Goal: Information Seeking & Learning: Check status

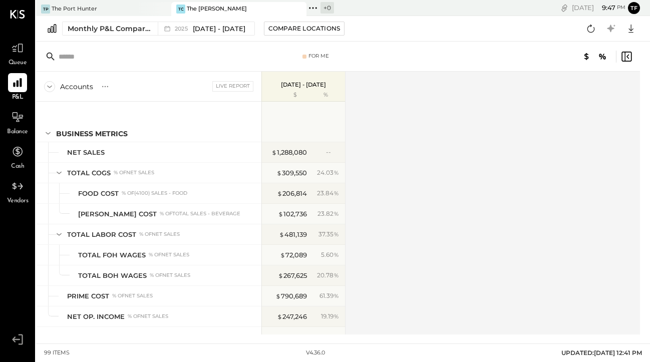
click at [127, 13] on div "TP The Port Hunter" at bounding box center [96, 9] width 120 height 9
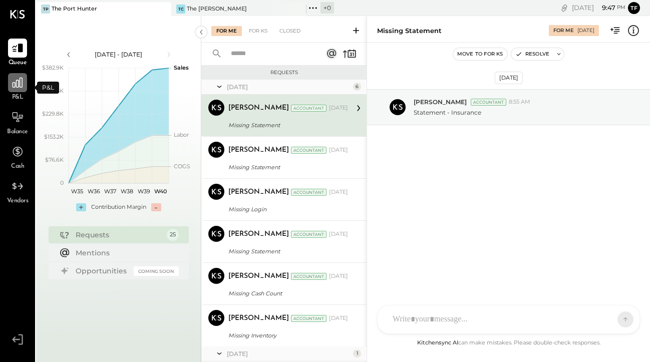
click at [21, 86] on icon at bounding box center [17, 82] width 13 height 13
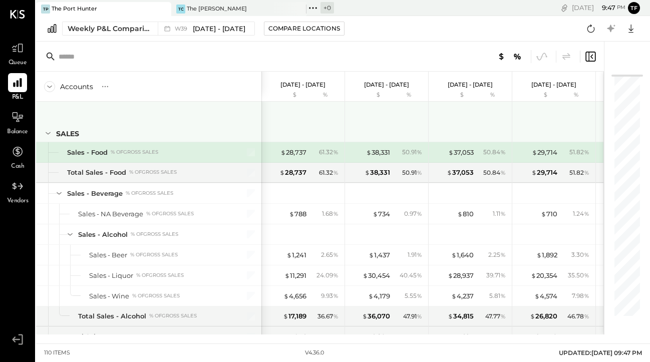
click at [47, 134] on icon at bounding box center [48, 133] width 11 height 11
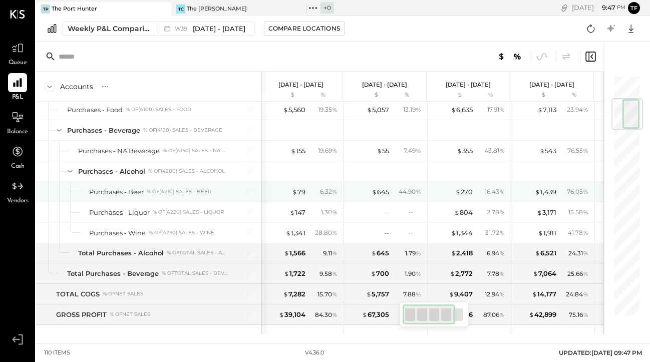
scroll to position [0, 1]
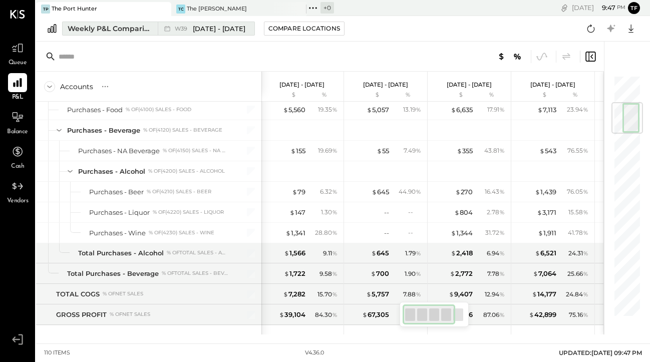
click at [139, 30] on div "Weekly P&L Comparison" at bounding box center [110, 29] width 84 height 10
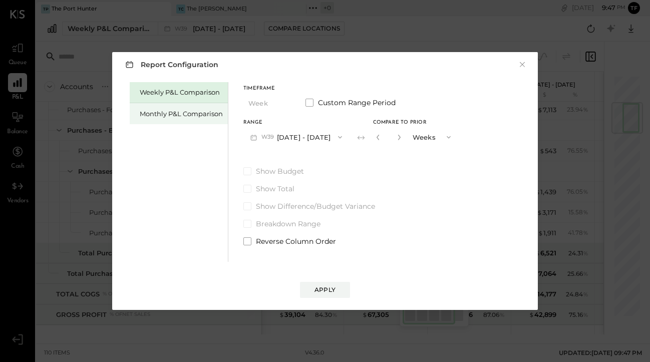
click at [181, 115] on div "Monthly P&L Comparison" at bounding box center [181, 114] width 83 height 10
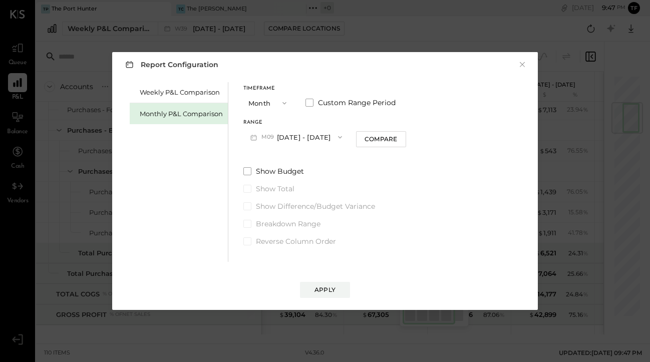
click at [287, 103] on icon "button" at bounding box center [284, 103] width 8 height 8
click at [276, 155] on div "Year" at bounding box center [268, 157] width 49 height 18
click at [328, 287] on div "Apply" at bounding box center [324, 289] width 21 height 9
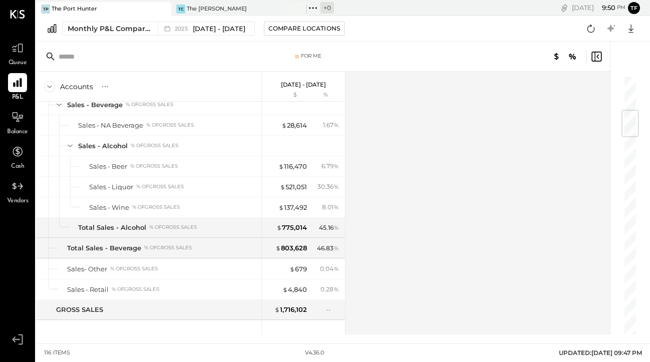
scroll to position [298, 0]
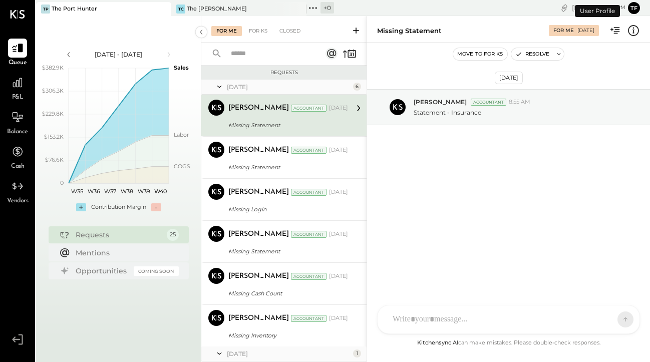
click at [19, 93] on span "P&L" at bounding box center [18, 97] width 12 height 9
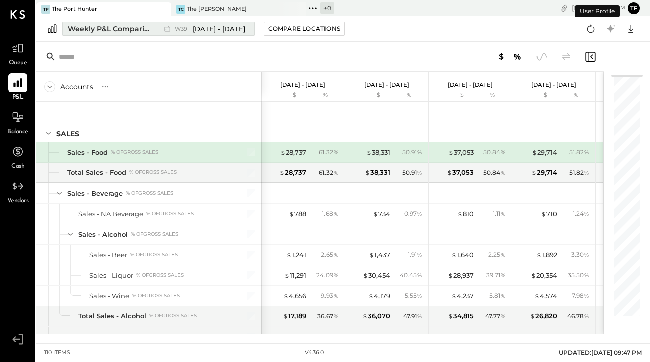
click at [205, 30] on span "[DATE] - [DATE]" at bounding box center [219, 29] width 53 height 10
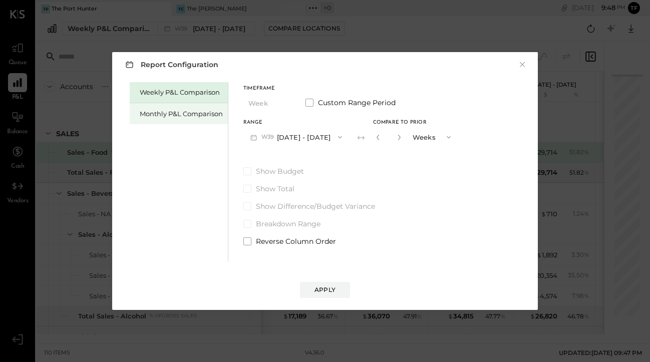
click at [166, 123] on div "Monthly P&L Comparison" at bounding box center [179, 113] width 98 height 21
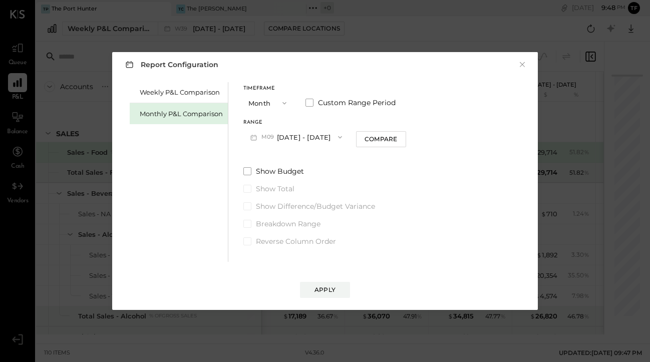
click at [268, 103] on button "Month" at bounding box center [268, 103] width 50 height 19
click at [313, 103] on label "Custom Range Period" at bounding box center [350, 103] width 90 height 10
click at [298, 136] on span "button" at bounding box center [291, 137] width 13 height 8
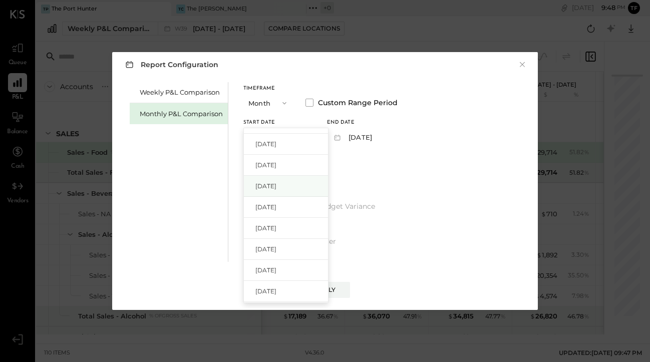
scroll to position [310, 0]
click at [293, 250] on div "[DATE]" at bounding box center [286, 248] width 84 height 21
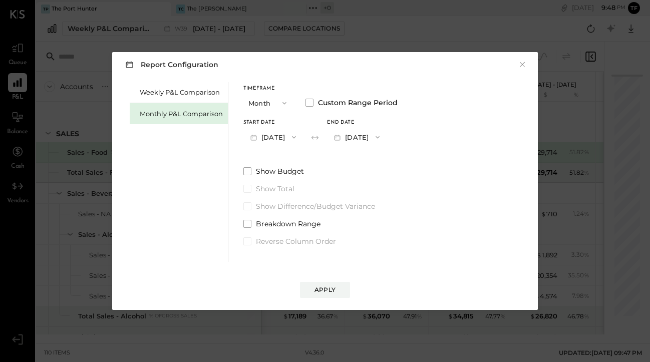
click at [382, 138] on icon "button" at bounding box center [378, 137] width 8 height 8
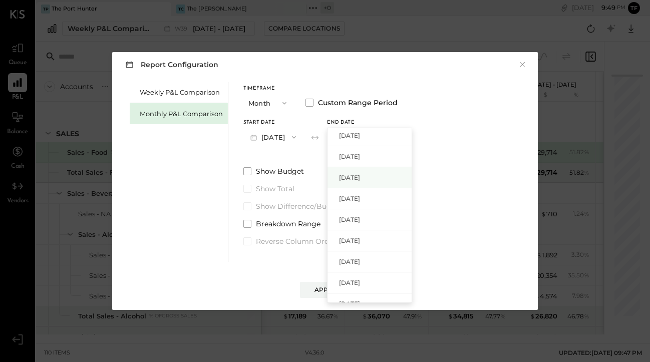
scroll to position [171, 0]
click at [392, 219] on div "[DATE]" at bounding box center [369, 219] width 84 height 21
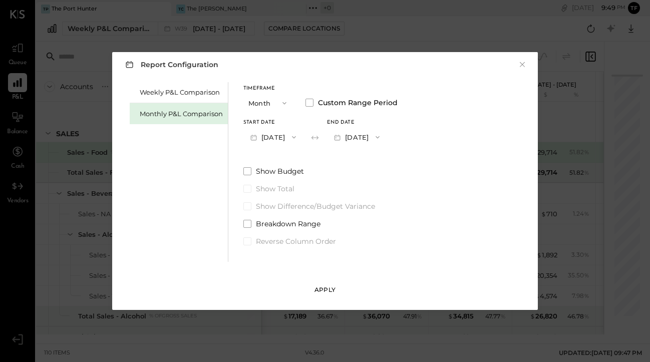
click at [326, 296] on button "Apply" at bounding box center [325, 290] width 50 height 16
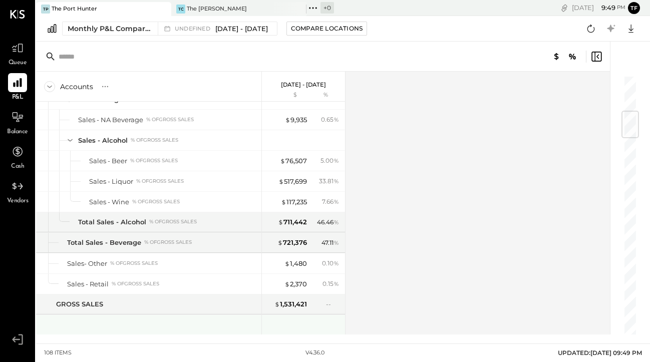
scroll to position [291, 0]
